Goal: Information Seeking & Learning: Learn about a topic

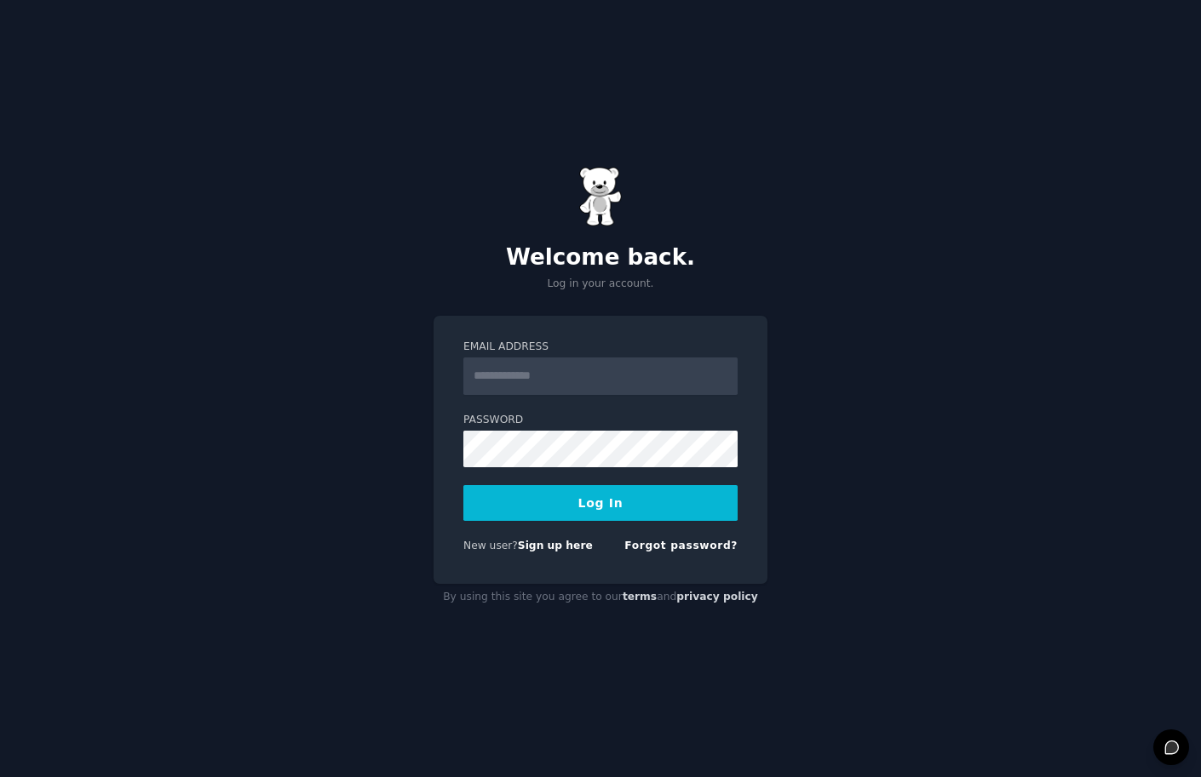
click at [732, 375] on input "Email Address" at bounding box center [600, 376] width 274 height 37
click at [659, 363] on input "Email Address" at bounding box center [600, 376] width 274 height 37
click at [463, 358] on protonpass-control-ad40 at bounding box center [463, 358] width 0 height 0
type input "**********"
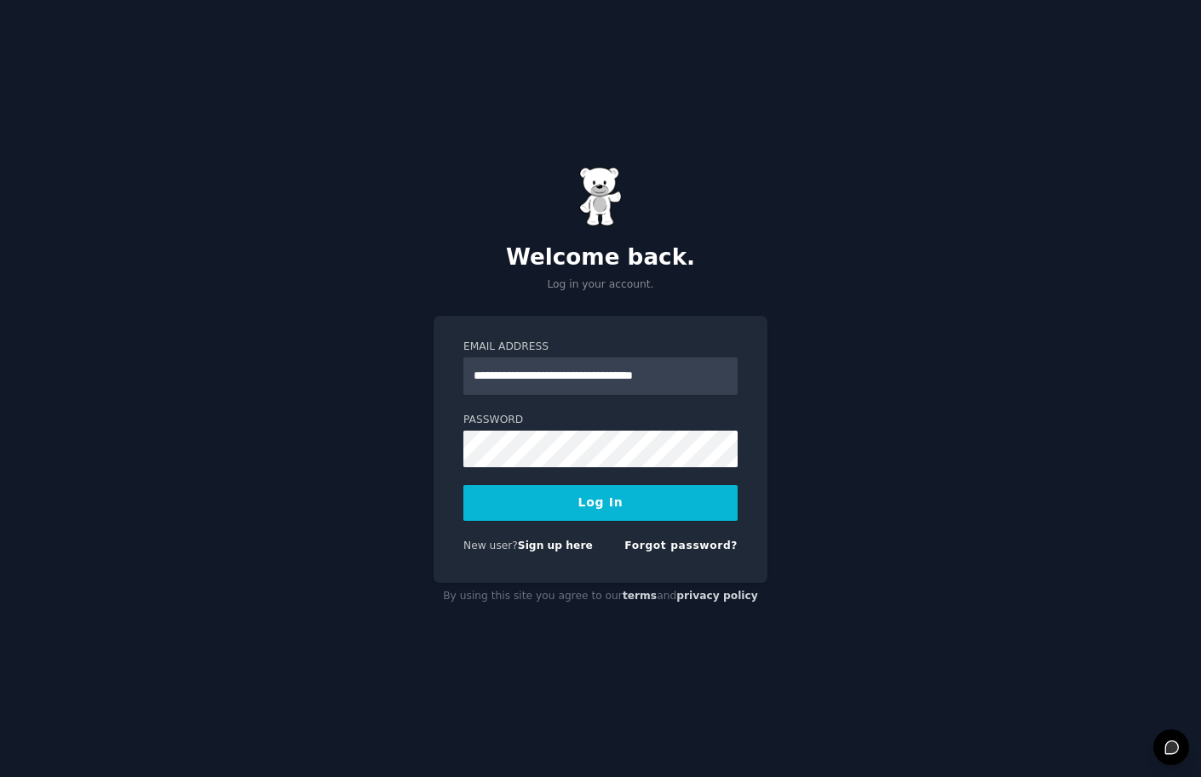
click at [622, 508] on button "Log In" at bounding box center [600, 503] width 274 height 36
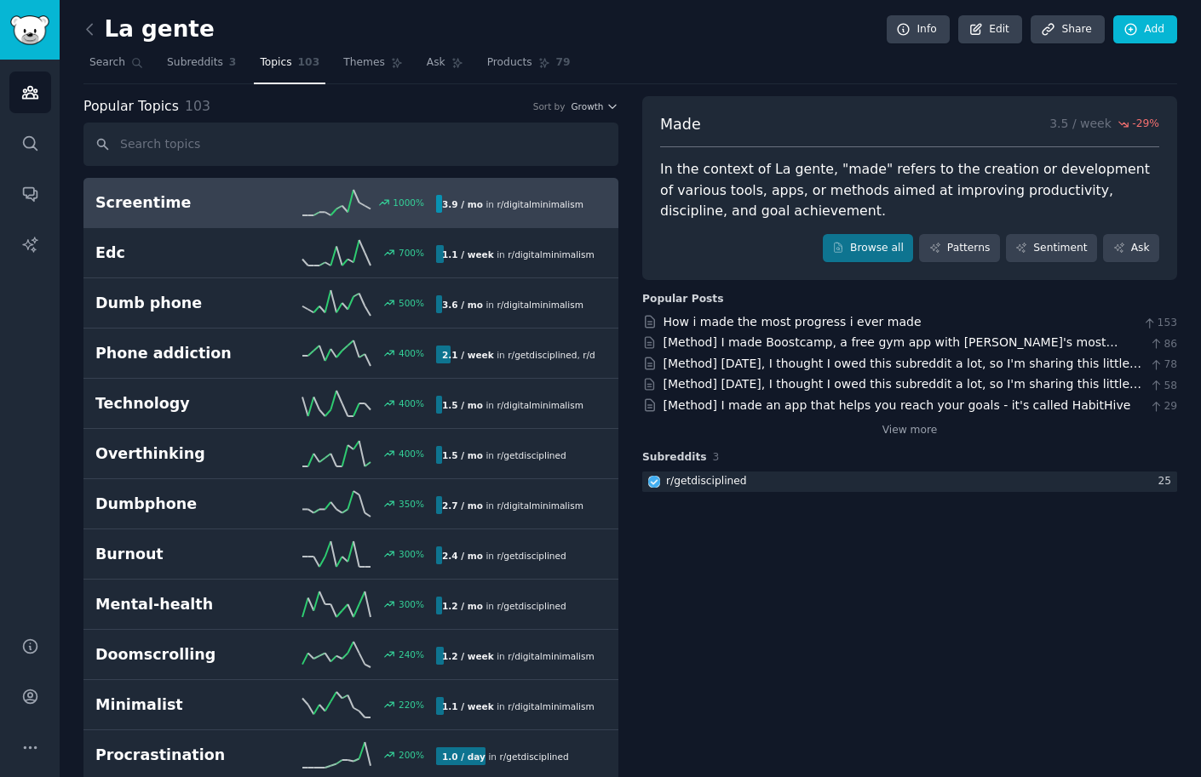
click at [251, 200] on h2 "Screentime" at bounding box center [180, 202] width 170 height 21
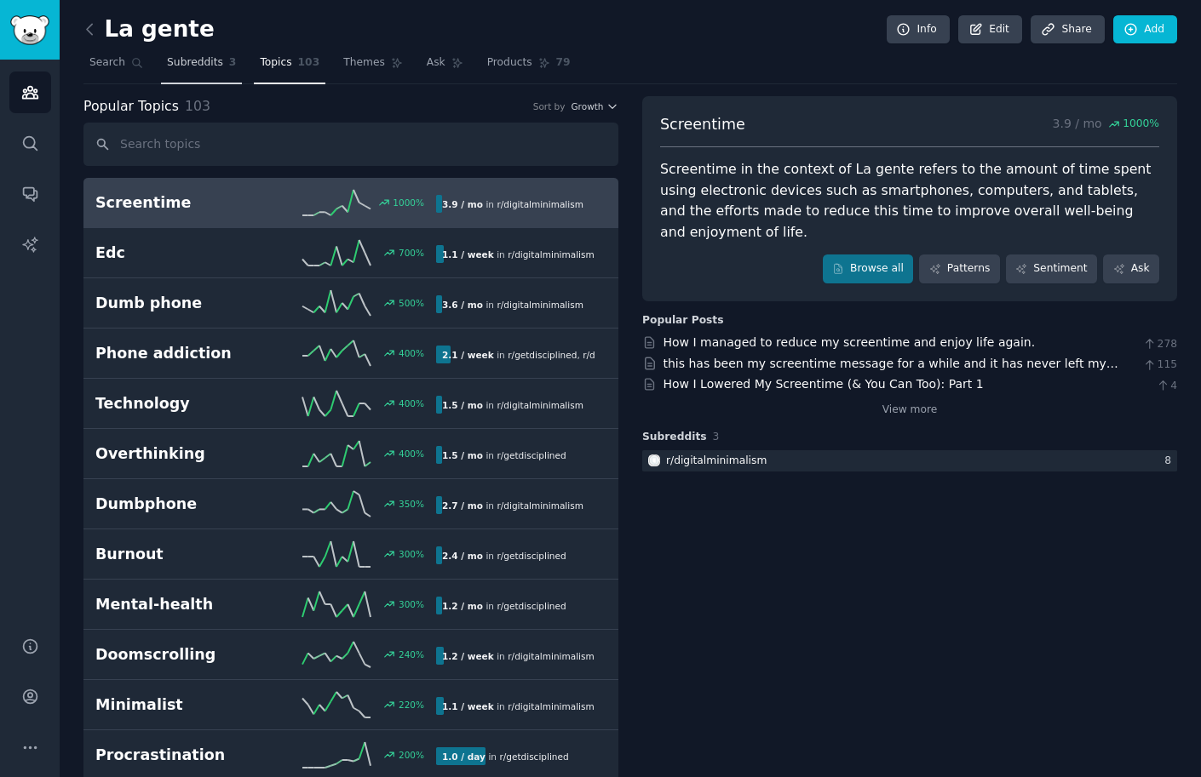
click at [204, 66] on span "Subreddits" at bounding box center [195, 62] width 56 height 15
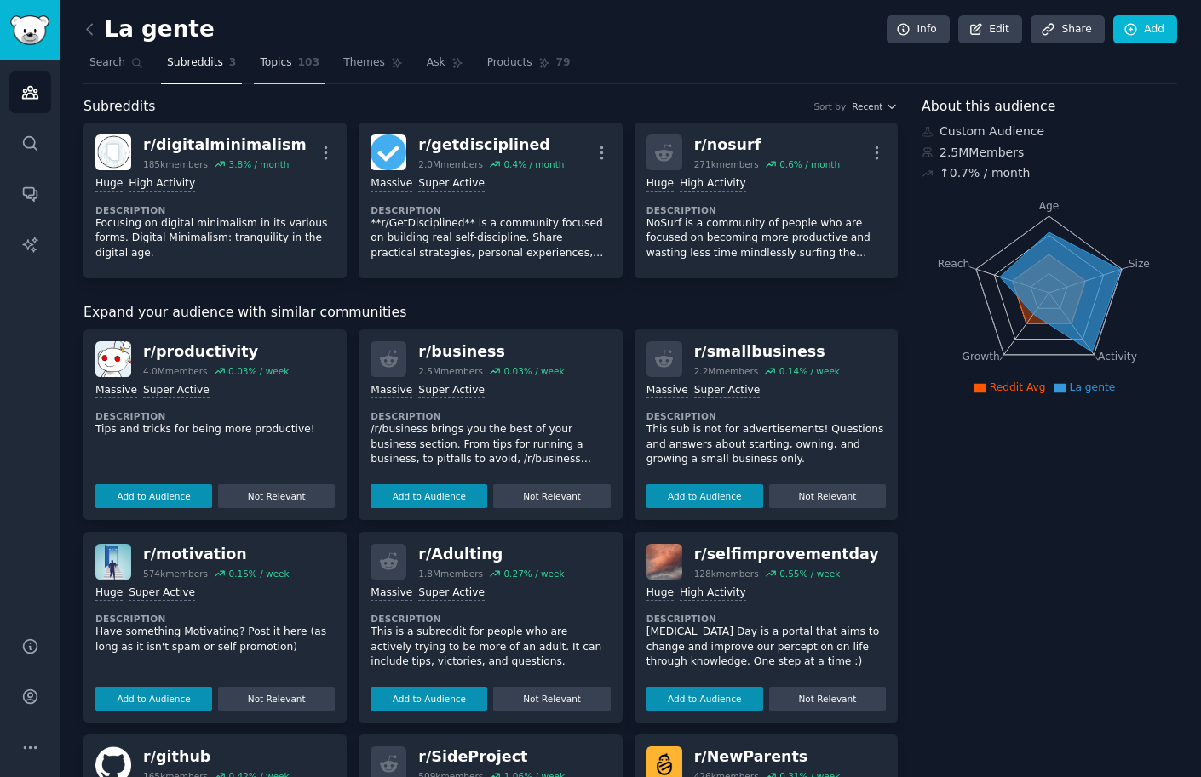
click at [273, 66] on span "Topics" at bounding box center [276, 62] width 32 height 15
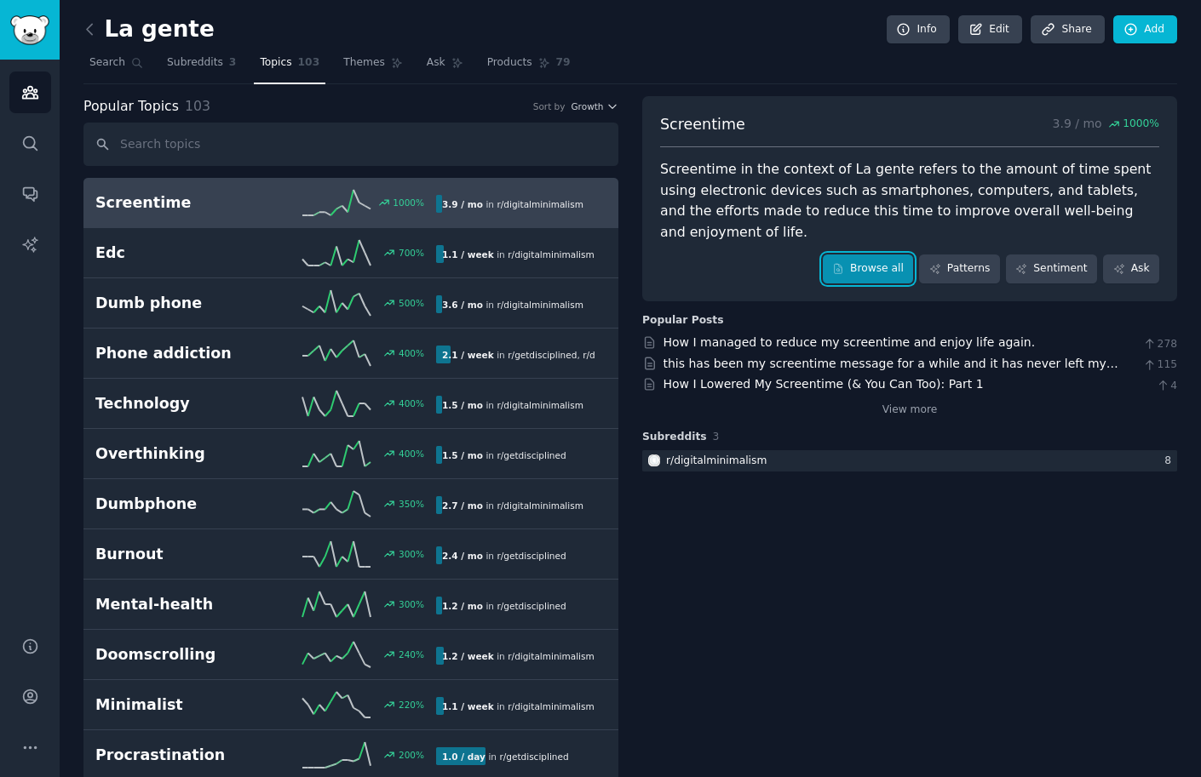
click at [886, 255] on link "Browse all" at bounding box center [868, 269] width 91 height 29
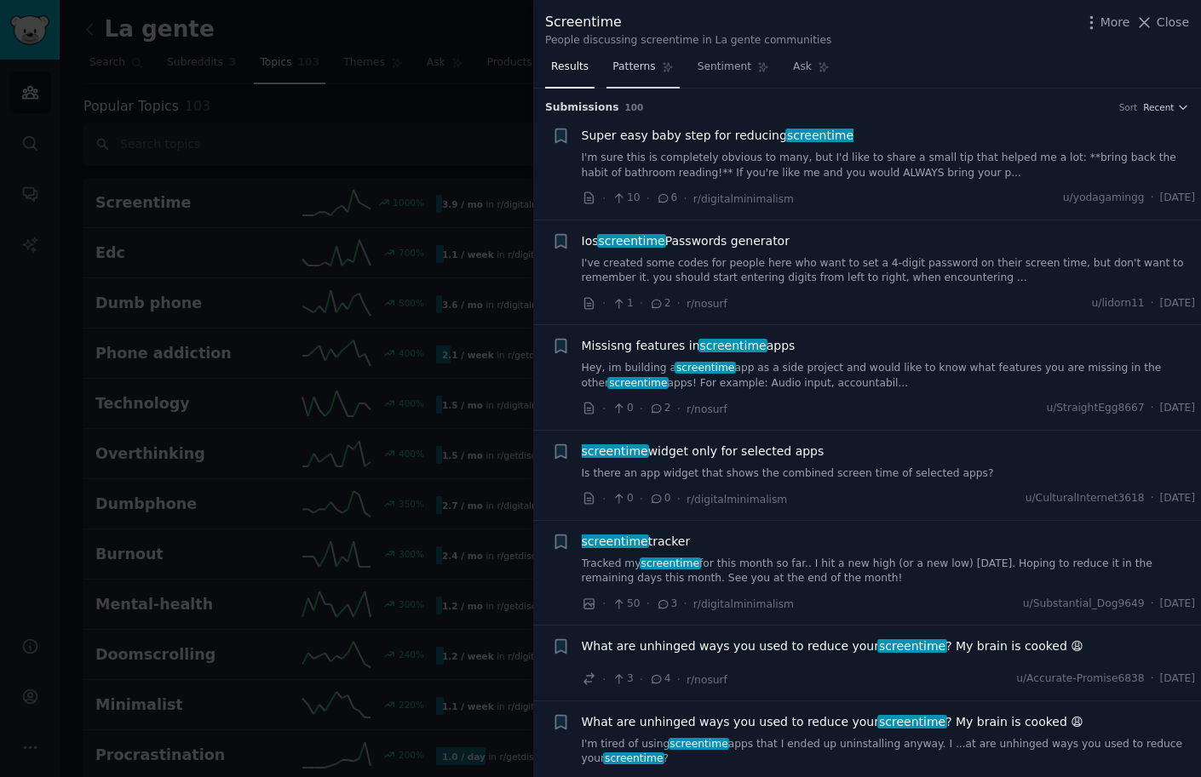
click at [619, 73] on span "Patterns" at bounding box center [633, 67] width 43 height 15
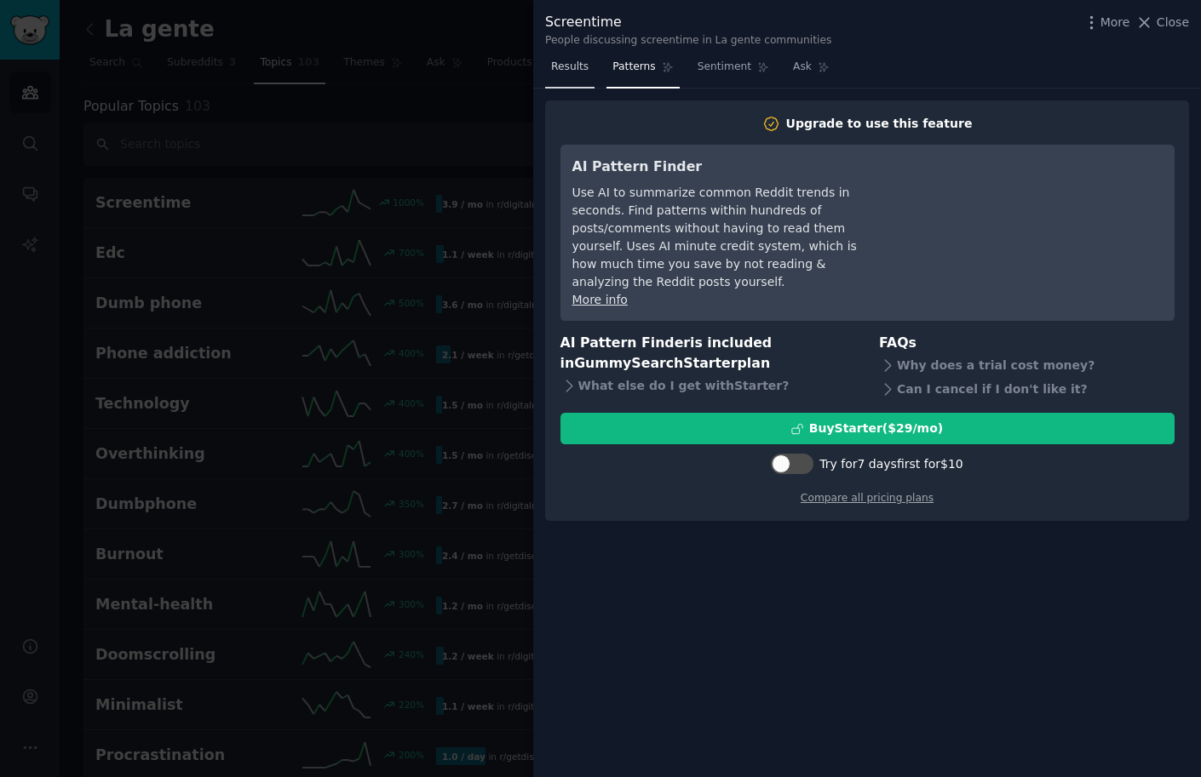
click at [566, 72] on span "Results" at bounding box center [569, 67] width 37 height 15
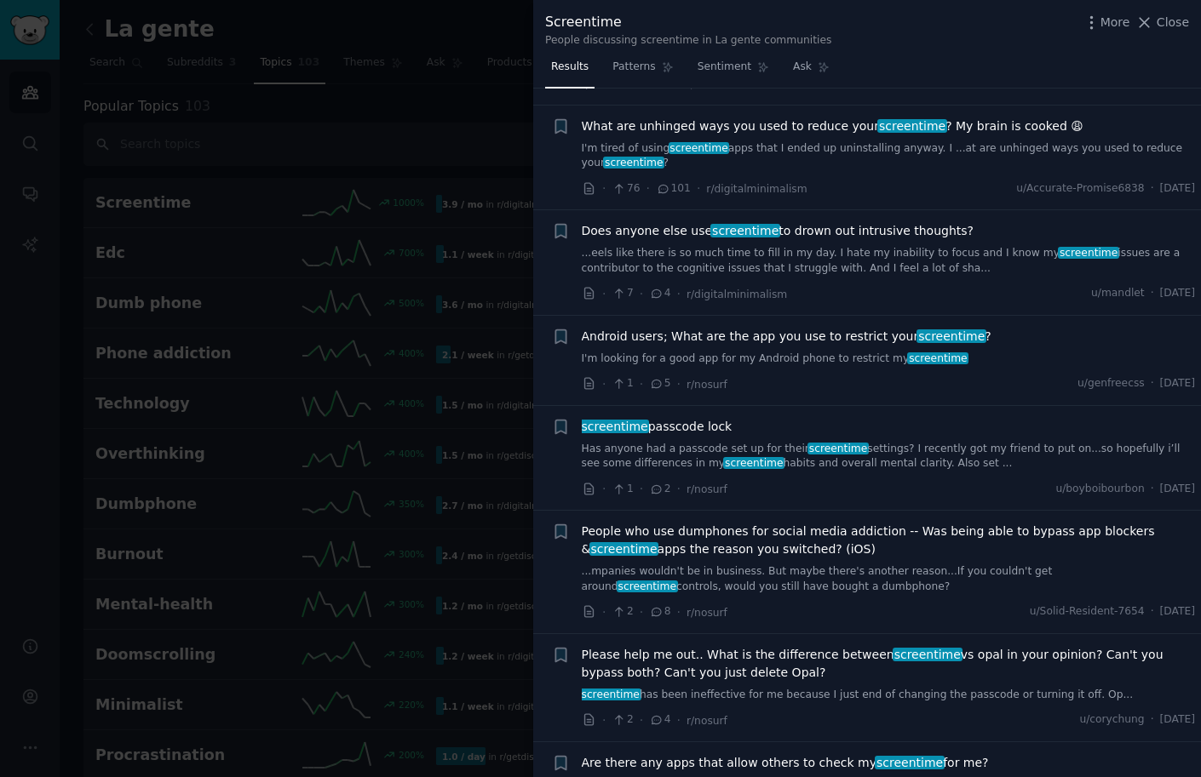
scroll to position [681, 0]
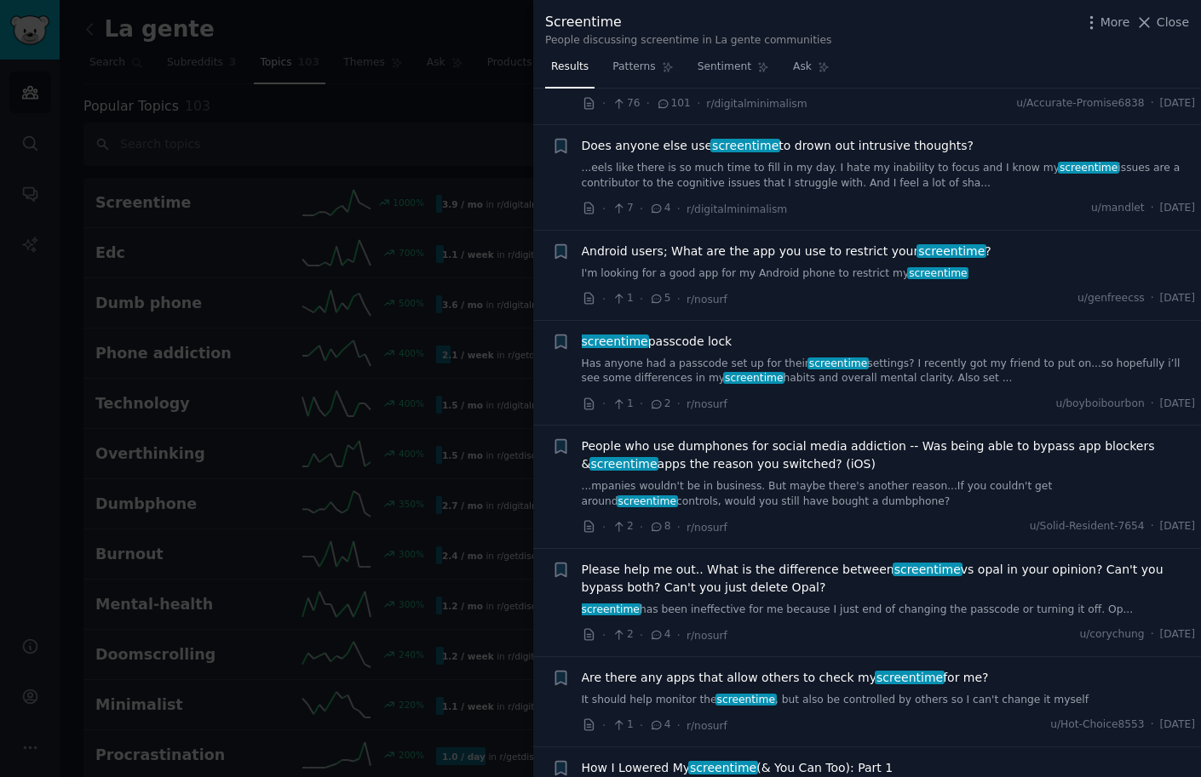
click at [710, 249] on span "Android users; What are the app you use to restrict your screentime ?" at bounding box center [787, 252] width 410 height 18
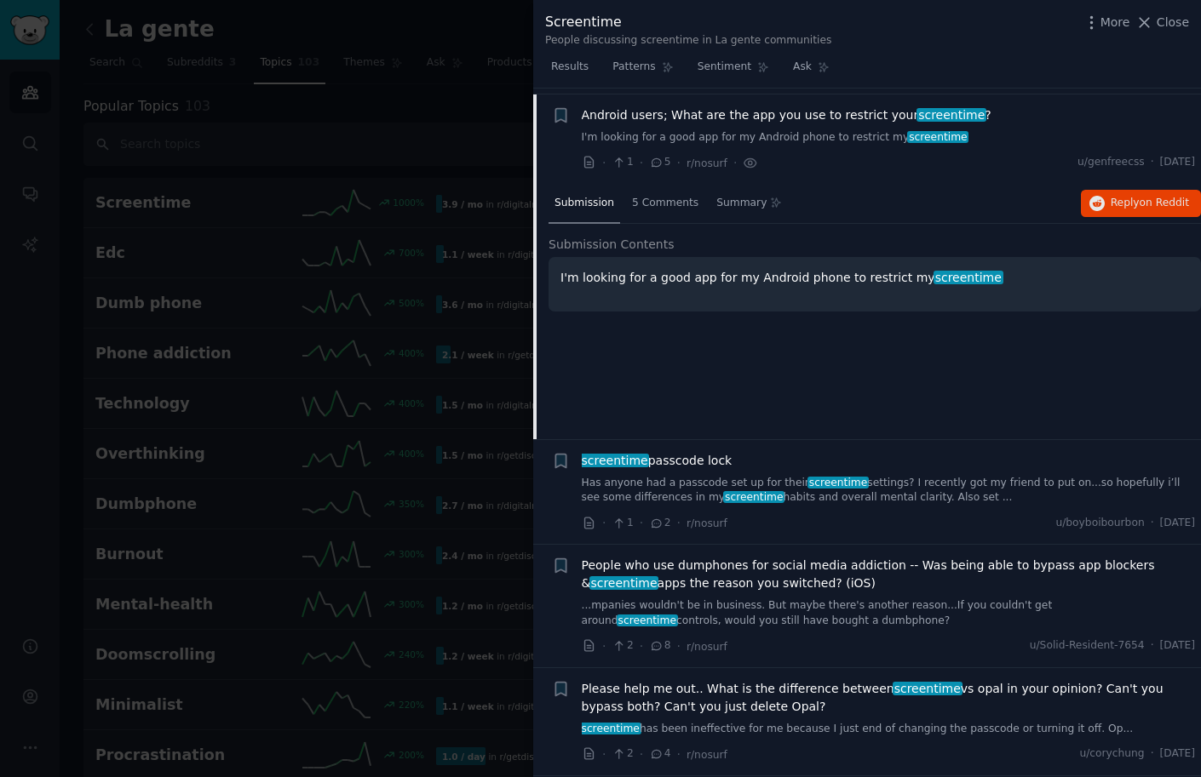
scroll to position [821, 0]
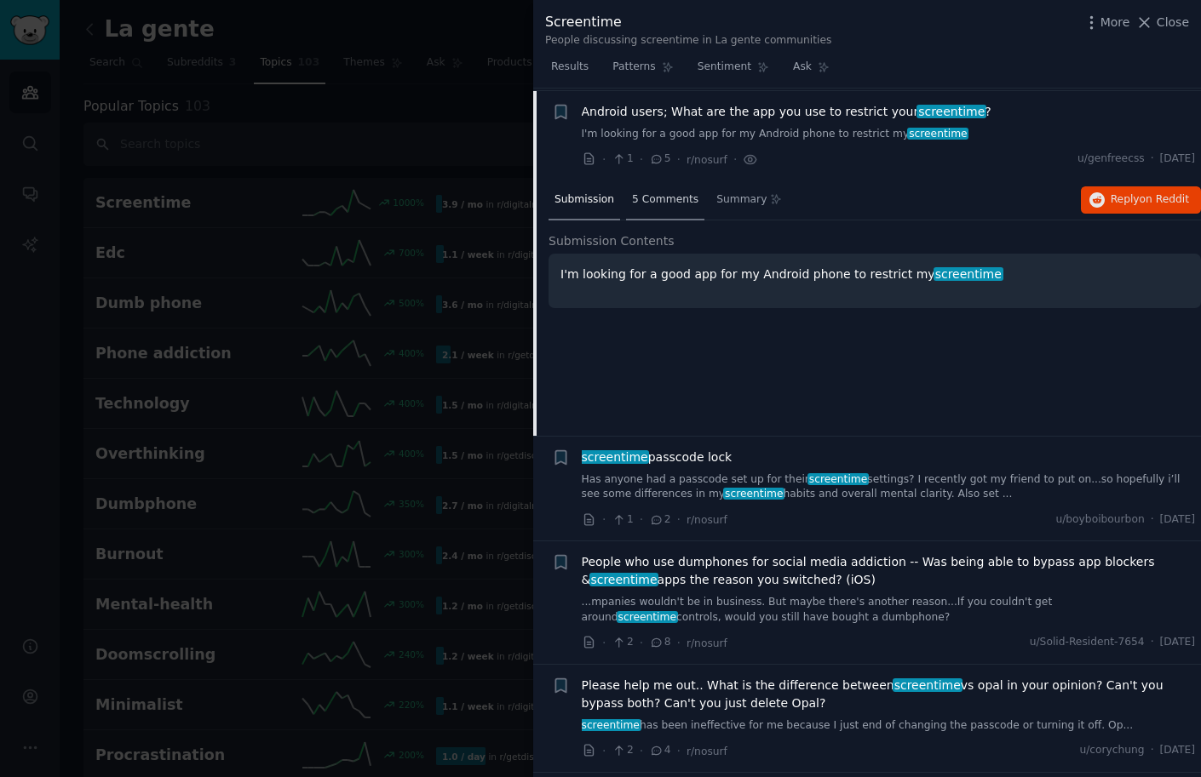
click at [645, 204] on div "5 Comments" at bounding box center [665, 201] width 78 height 41
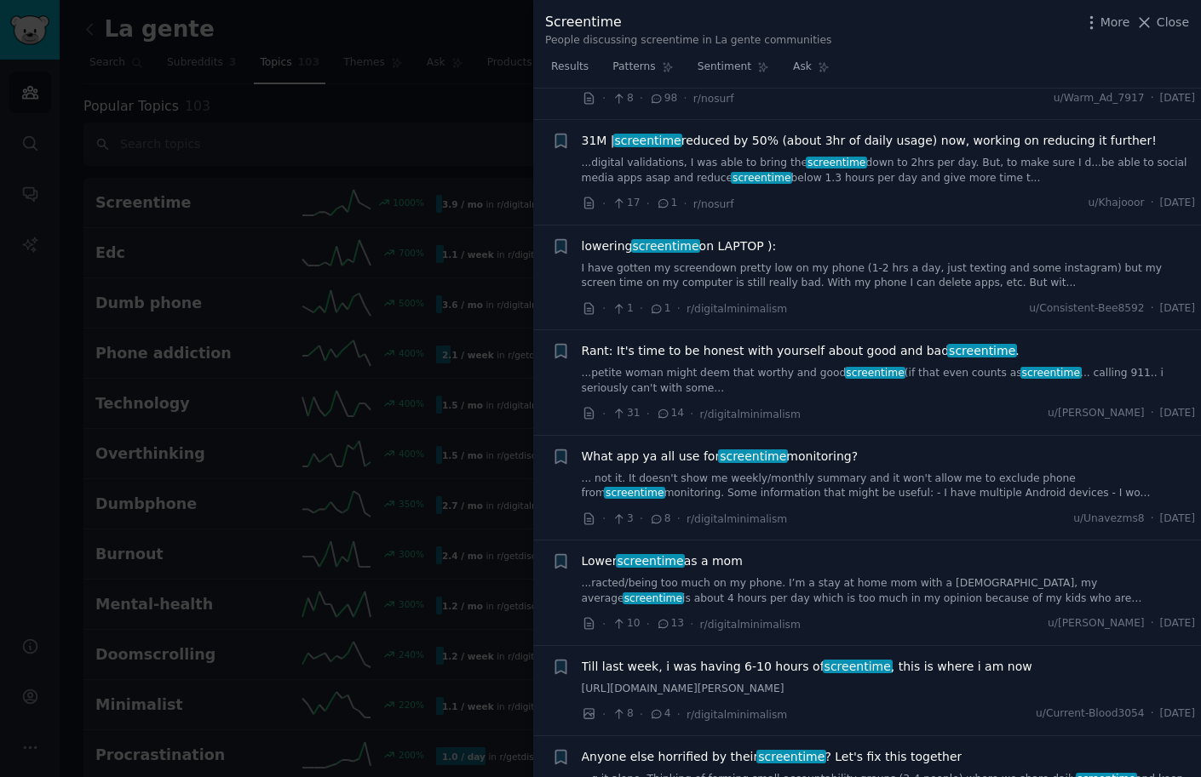
scroll to position [3205, 0]
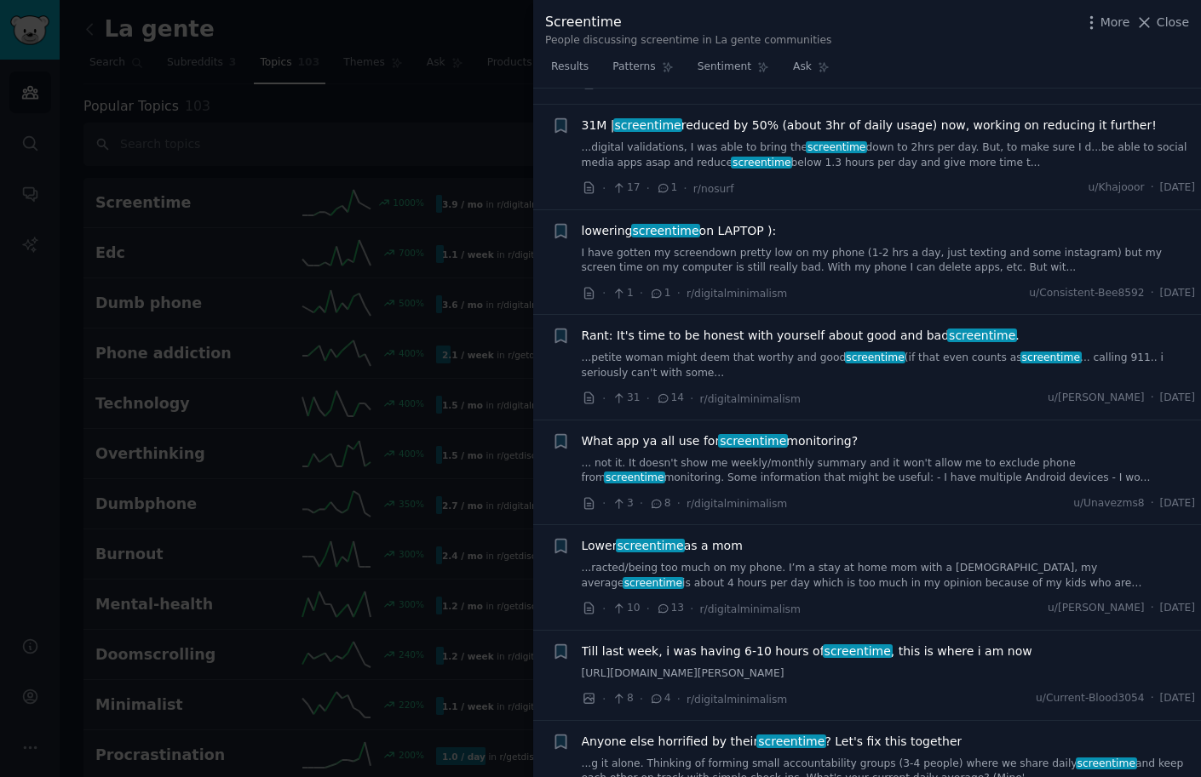
click at [1160, 19] on span "Close" at bounding box center [1172, 23] width 32 height 18
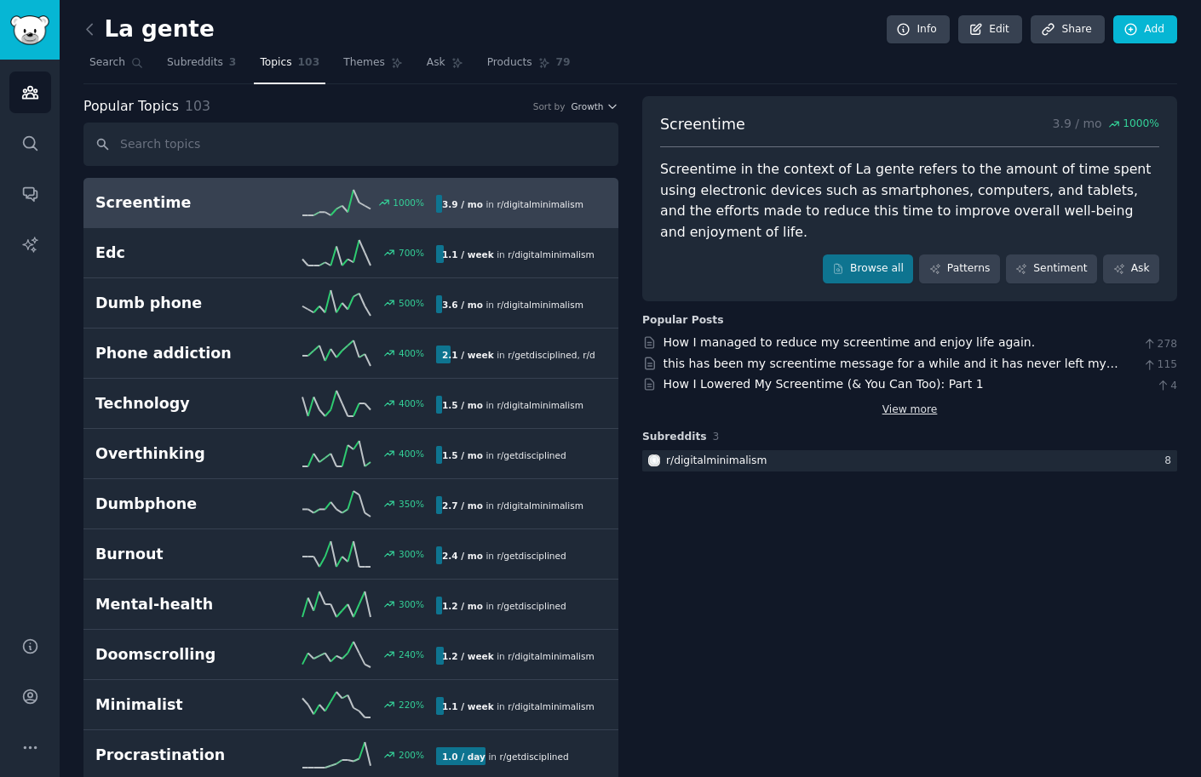
click at [919, 403] on link "View more" at bounding box center [909, 410] width 55 height 15
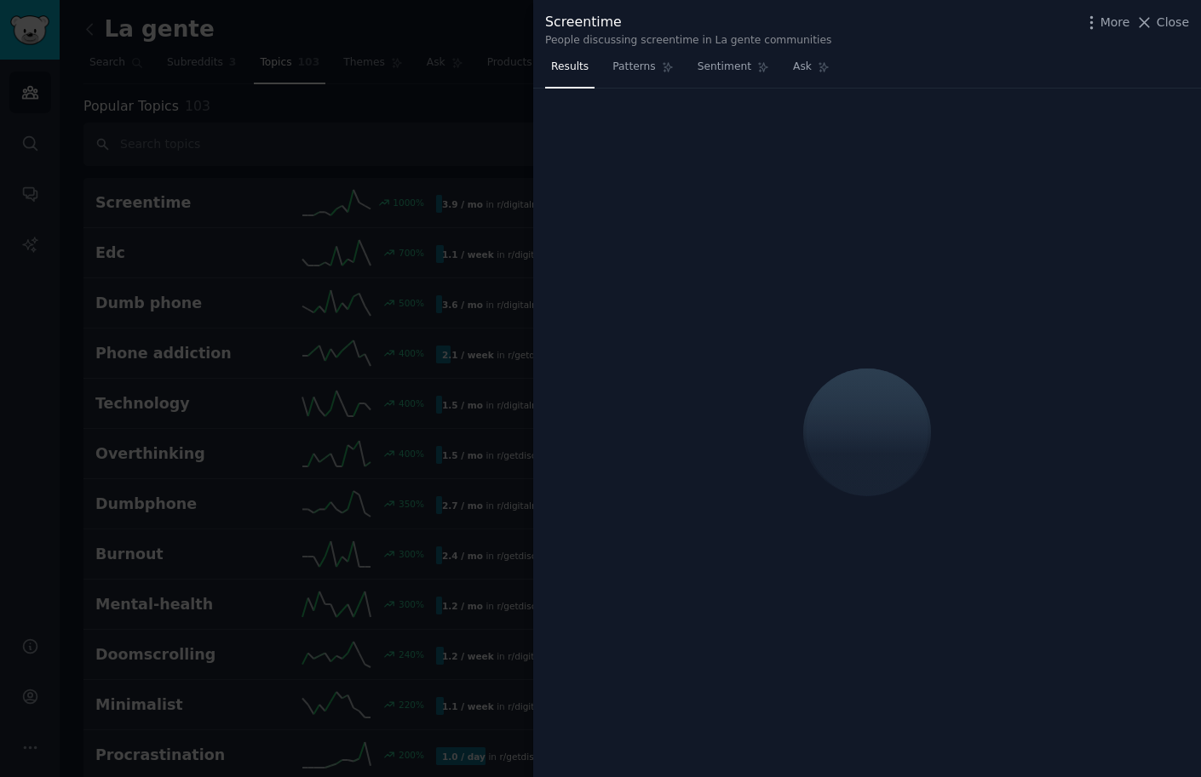
click at [1189, 14] on div "Screentime People discussing screentime in La gente communities More Close" at bounding box center [867, 27] width 668 height 54
click at [1179, 22] on span "Close" at bounding box center [1172, 23] width 32 height 18
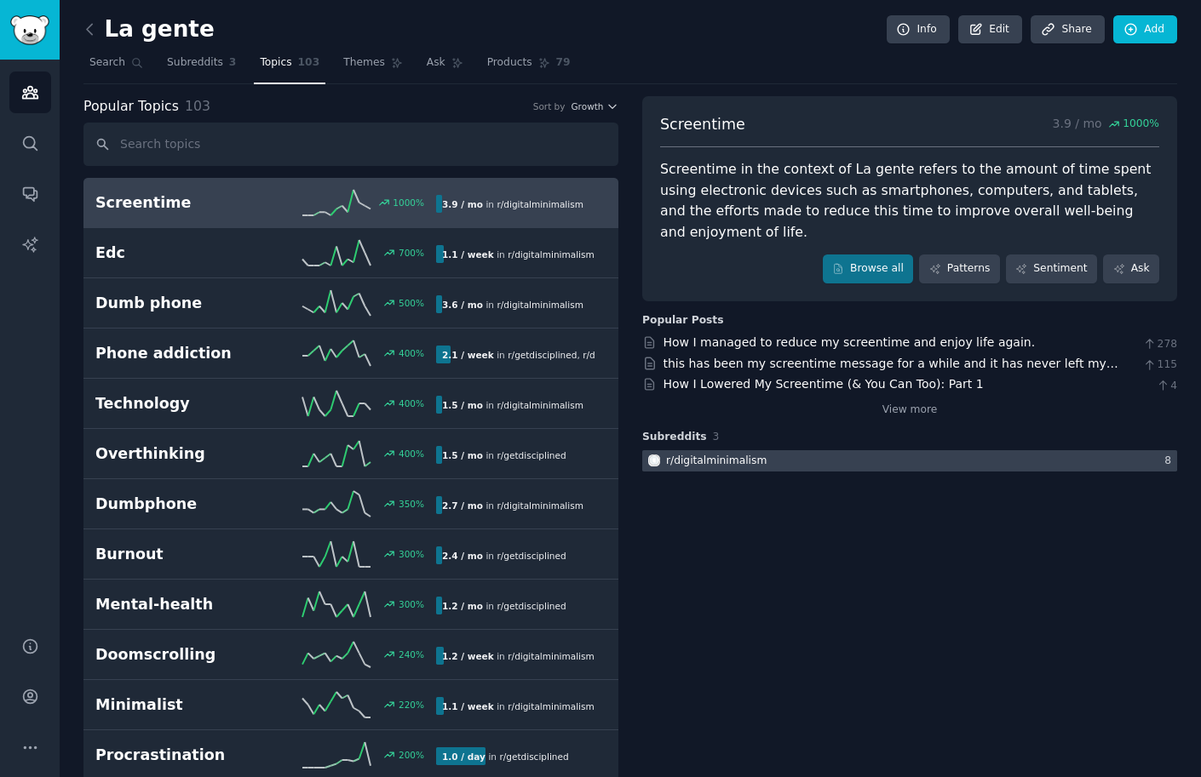
click at [705, 454] on div "r/ digitalminimalism" at bounding box center [716, 461] width 100 height 15
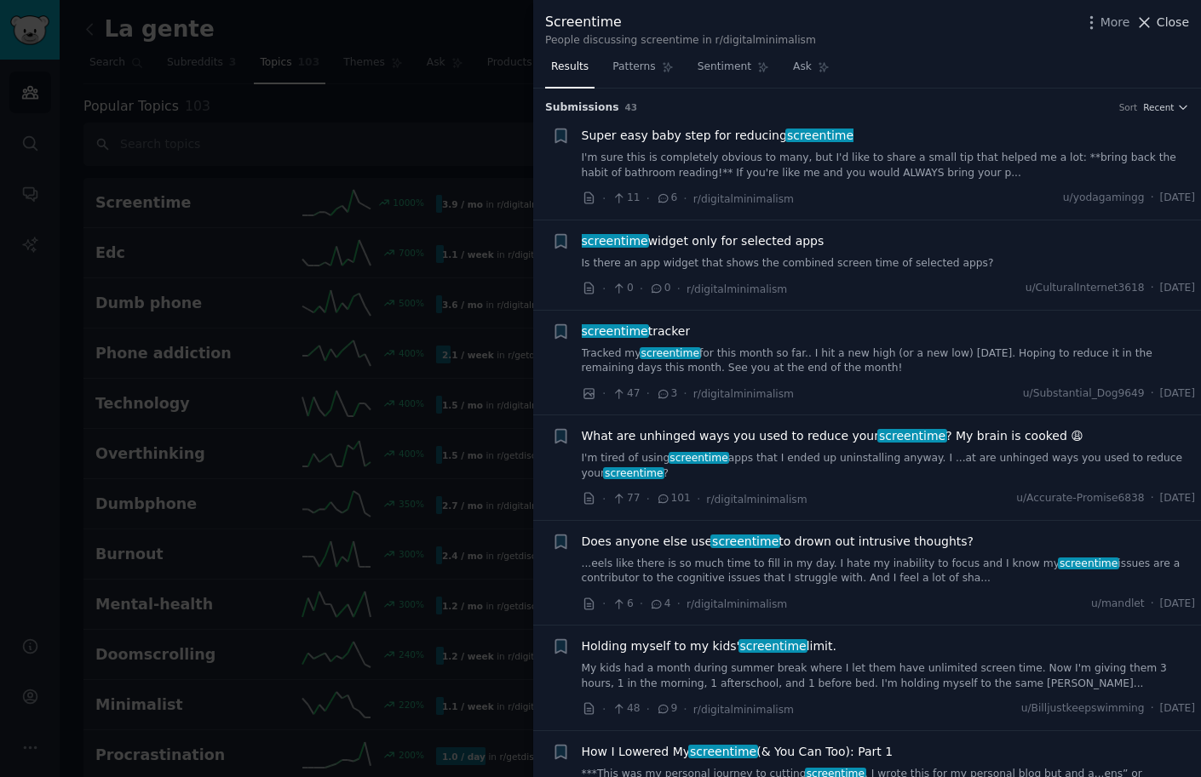
click at [1180, 22] on span "Close" at bounding box center [1172, 23] width 32 height 18
